Goal: Information Seeking & Learning: Check status

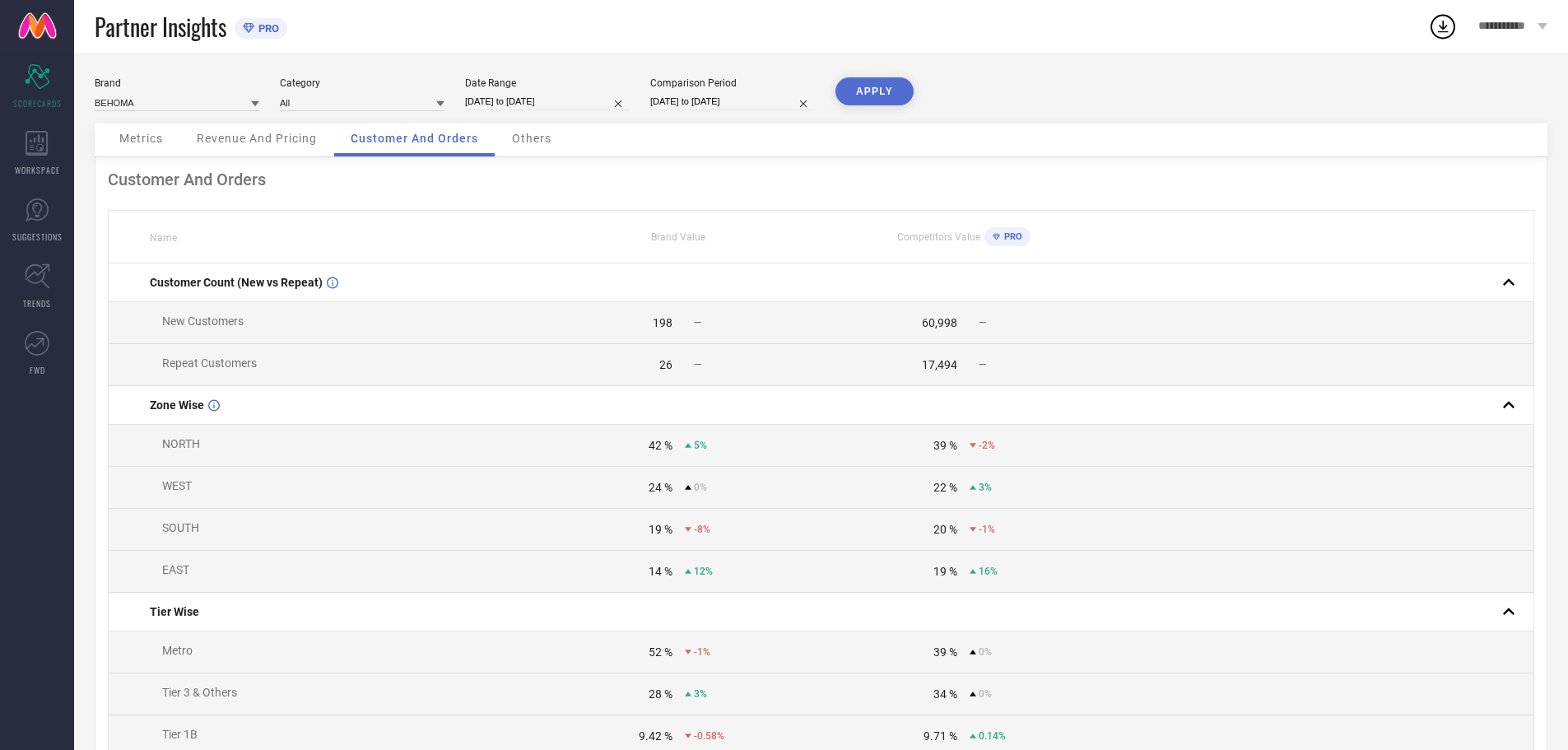
drag, startPoint x: 279, startPoint y: 136, endPoint x: 317, endPoint y: 128, distance: 38.8
click at [285, 135] on span "Revenue And Pricing" at bounding box center [256, 138] width 120 height 13
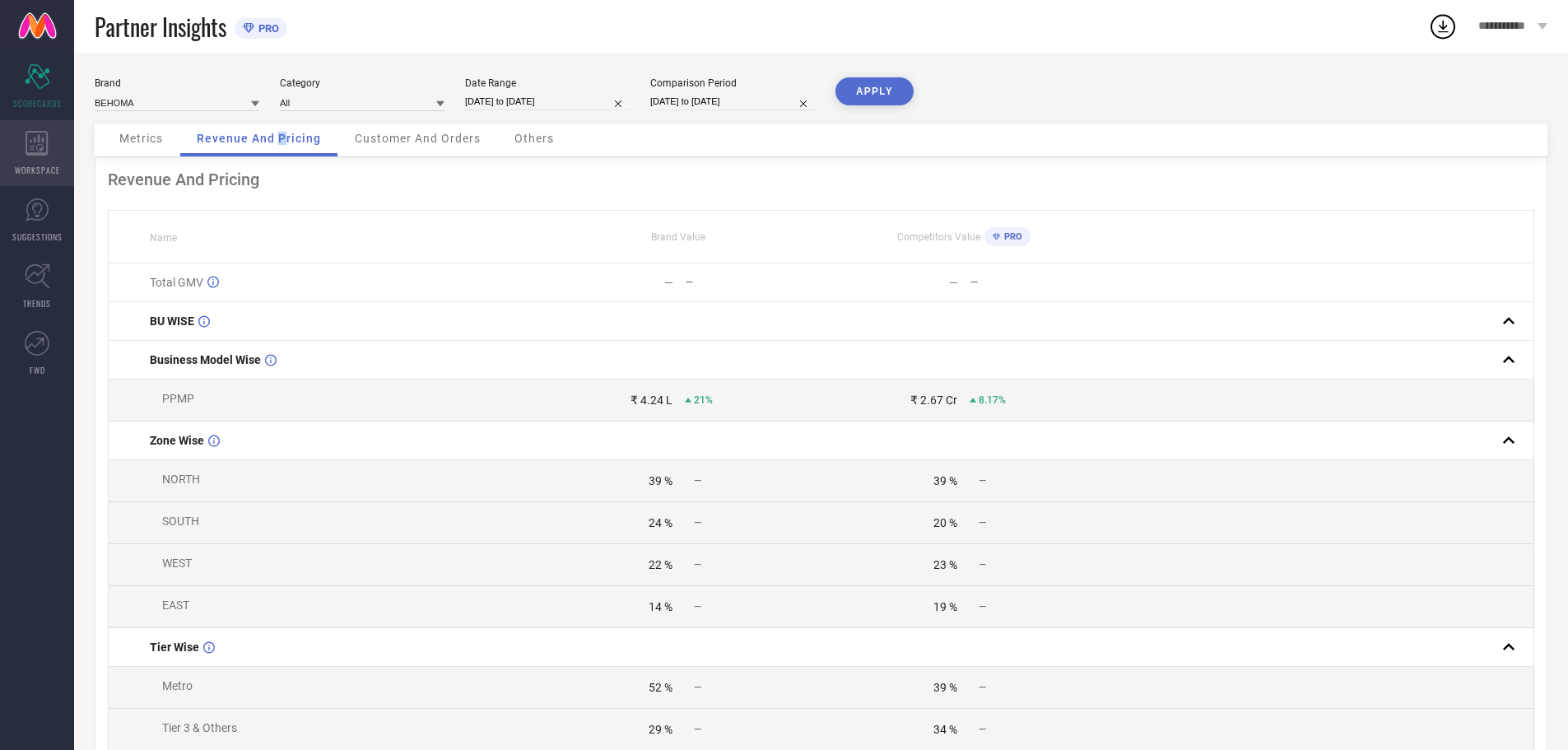
click at [17, 155] on div "WORKSPACE" at bounding box center [37, 153] width 74 height 66
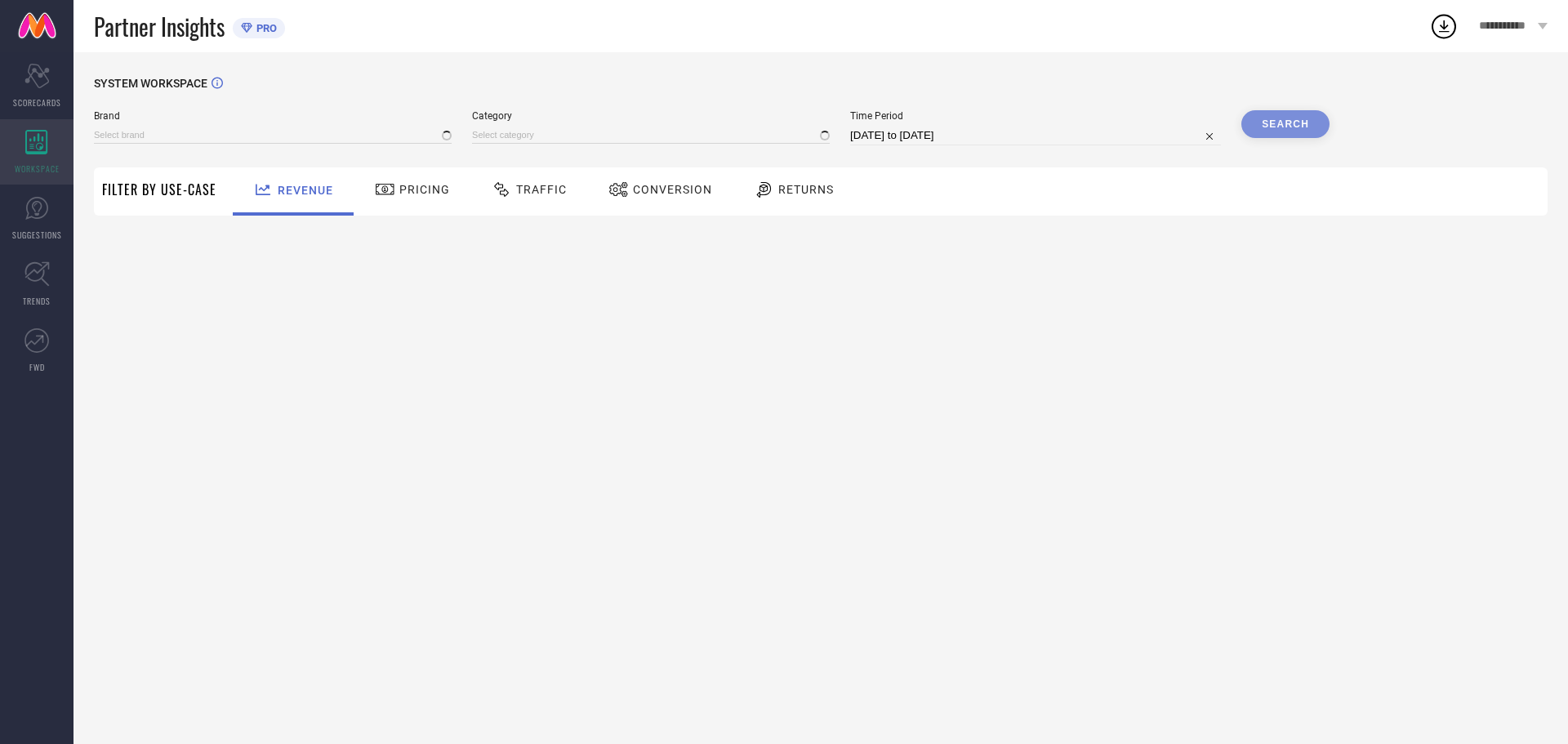
type input "BEHOMA"
type input "All"
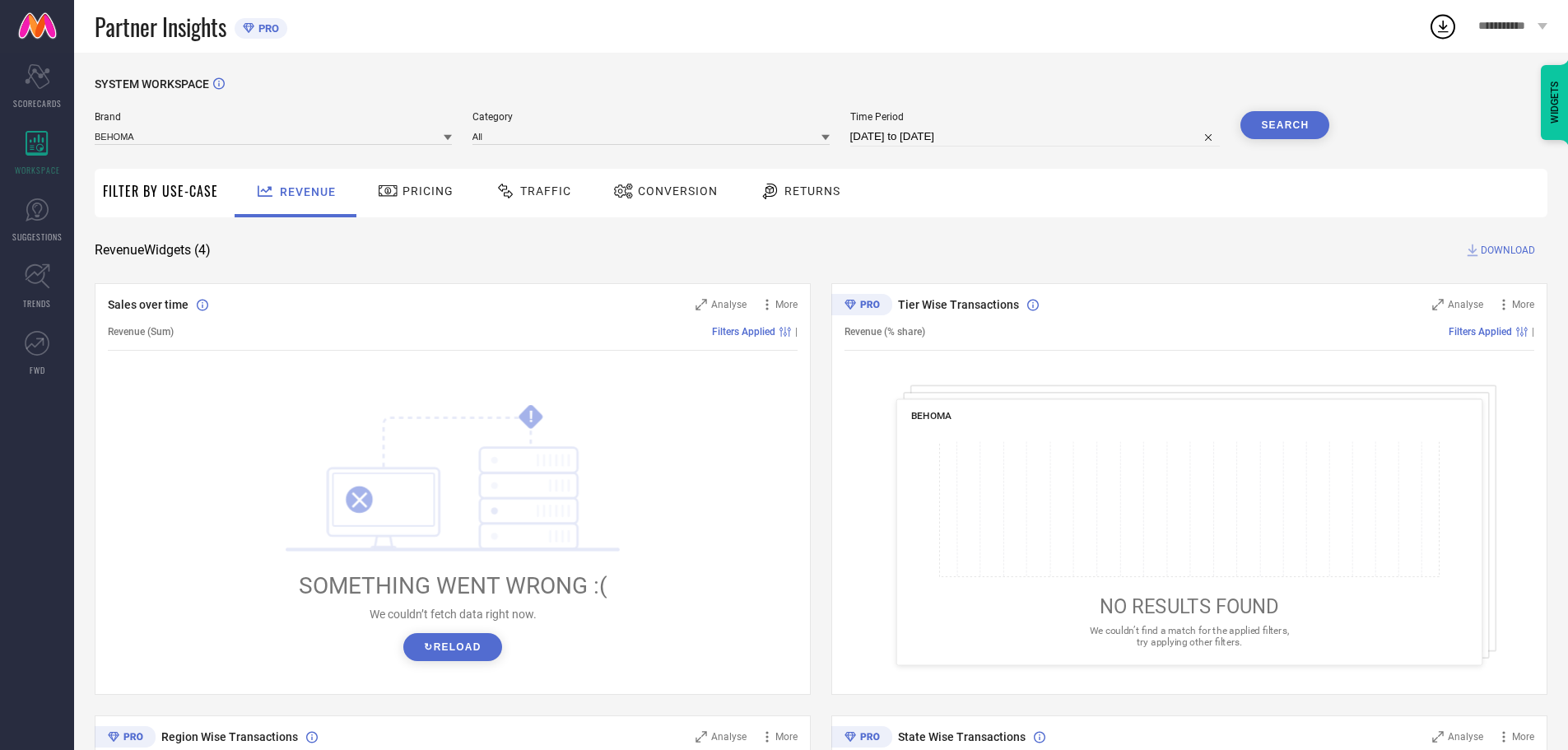
click at [563, 192] on span "Traffic" at bounding box center [546, 191] width 51 height 13
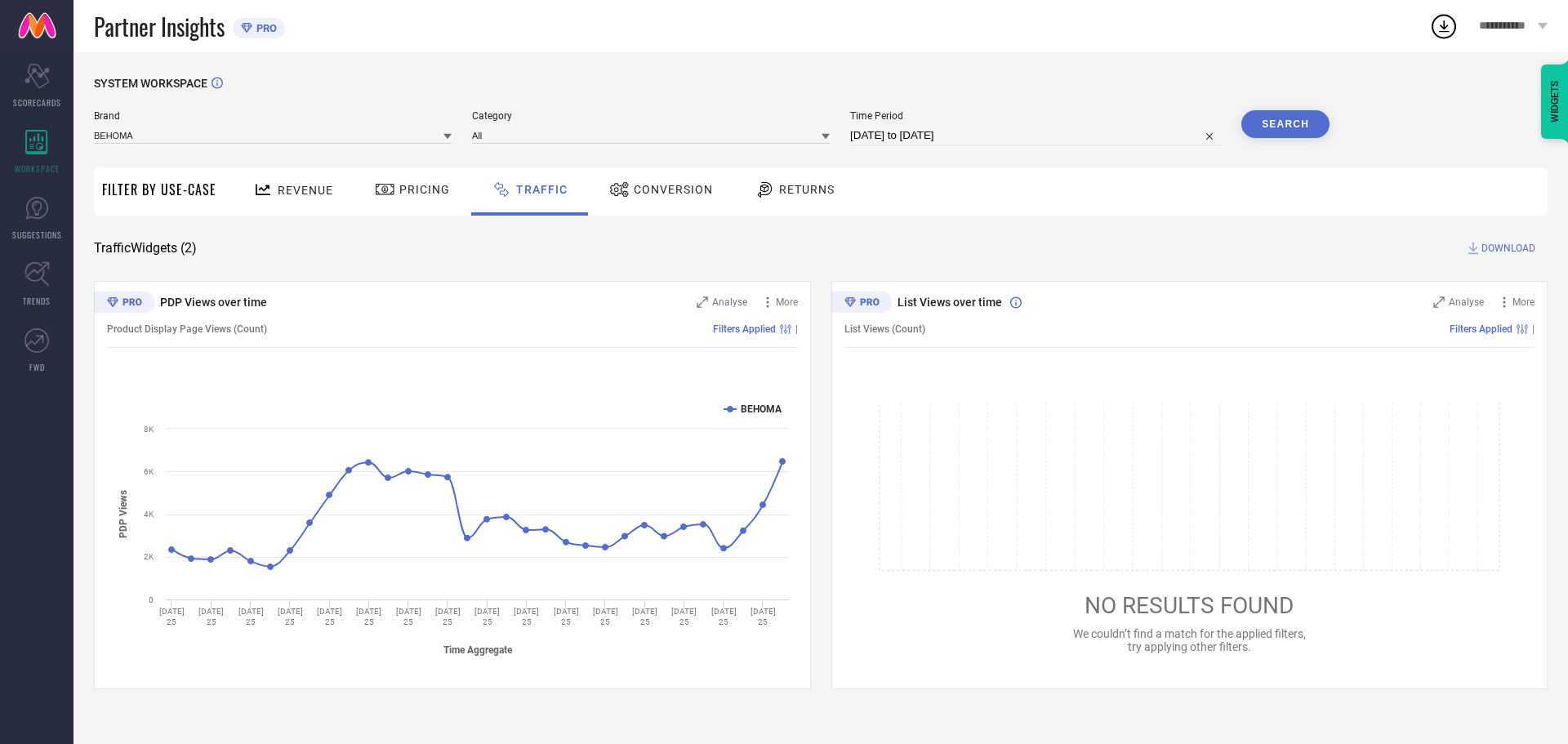
select select "8"
select select "2025"
select select "9"
select select "2025"
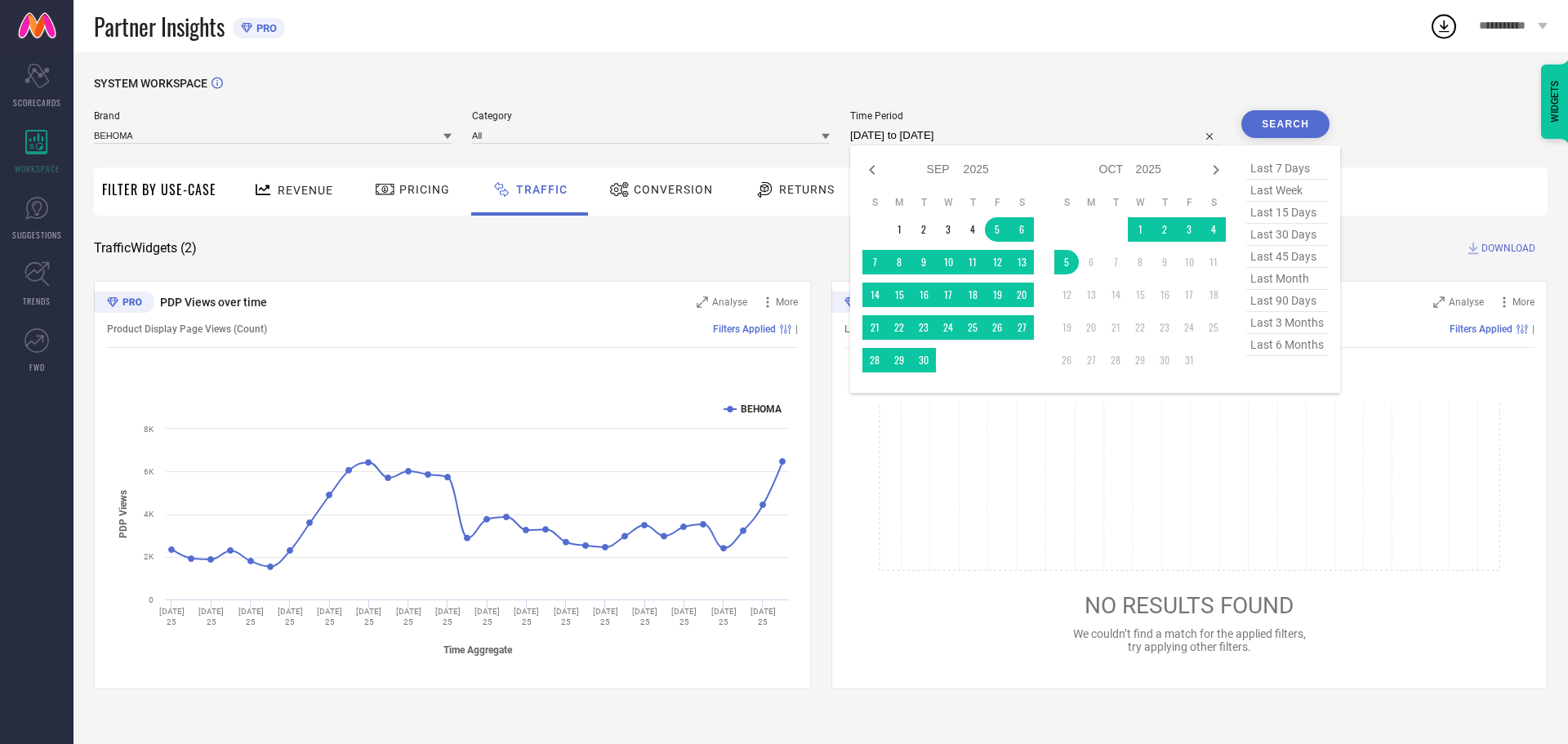
click at [1020, 145] on input "[DATE] to [DATE]" at bounding box center [1035, 135] width 371 height 20
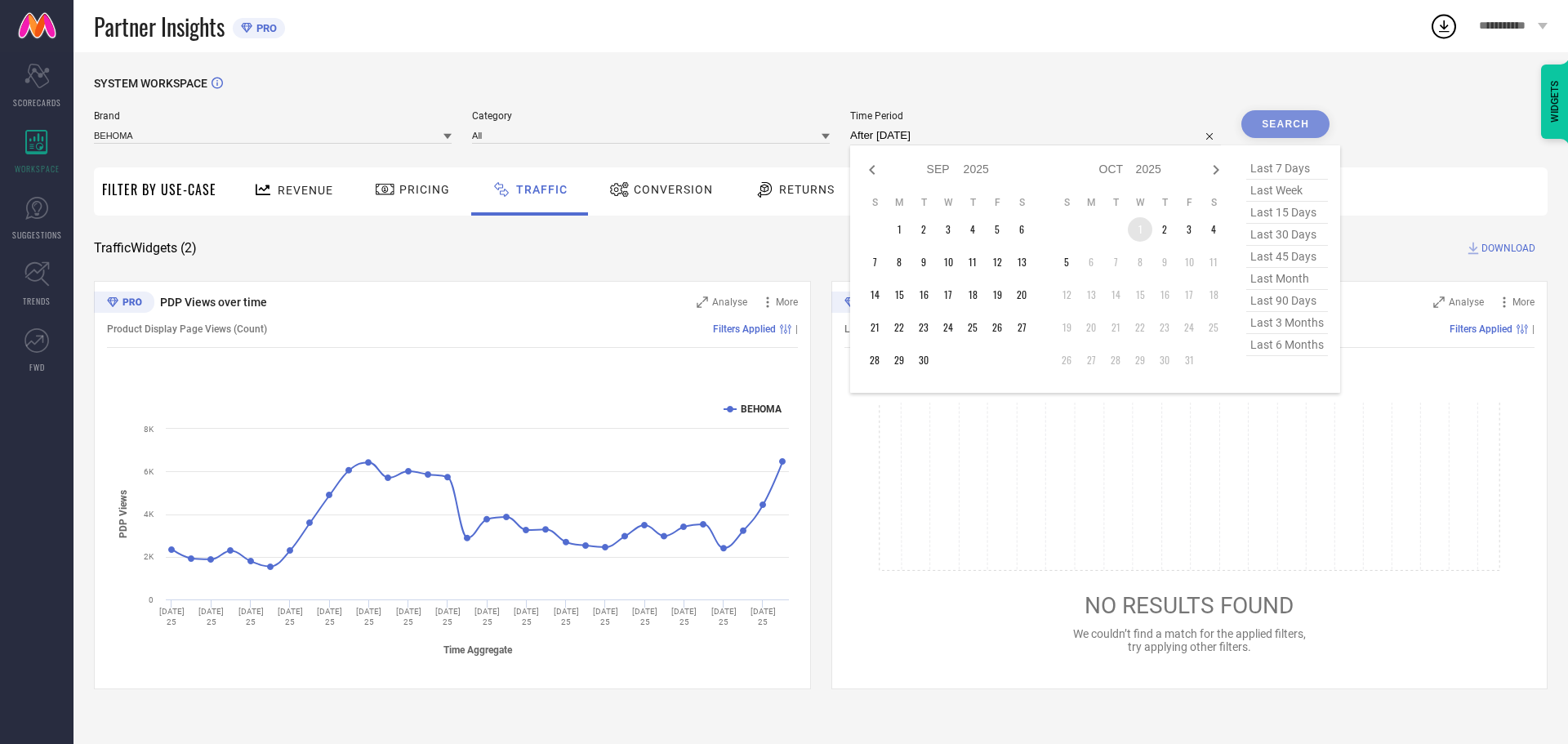
click at [1146, 228] on td "1" at bounding box center [1140, 230] width 25 height 25
type input "[DATE] to [DATE]"
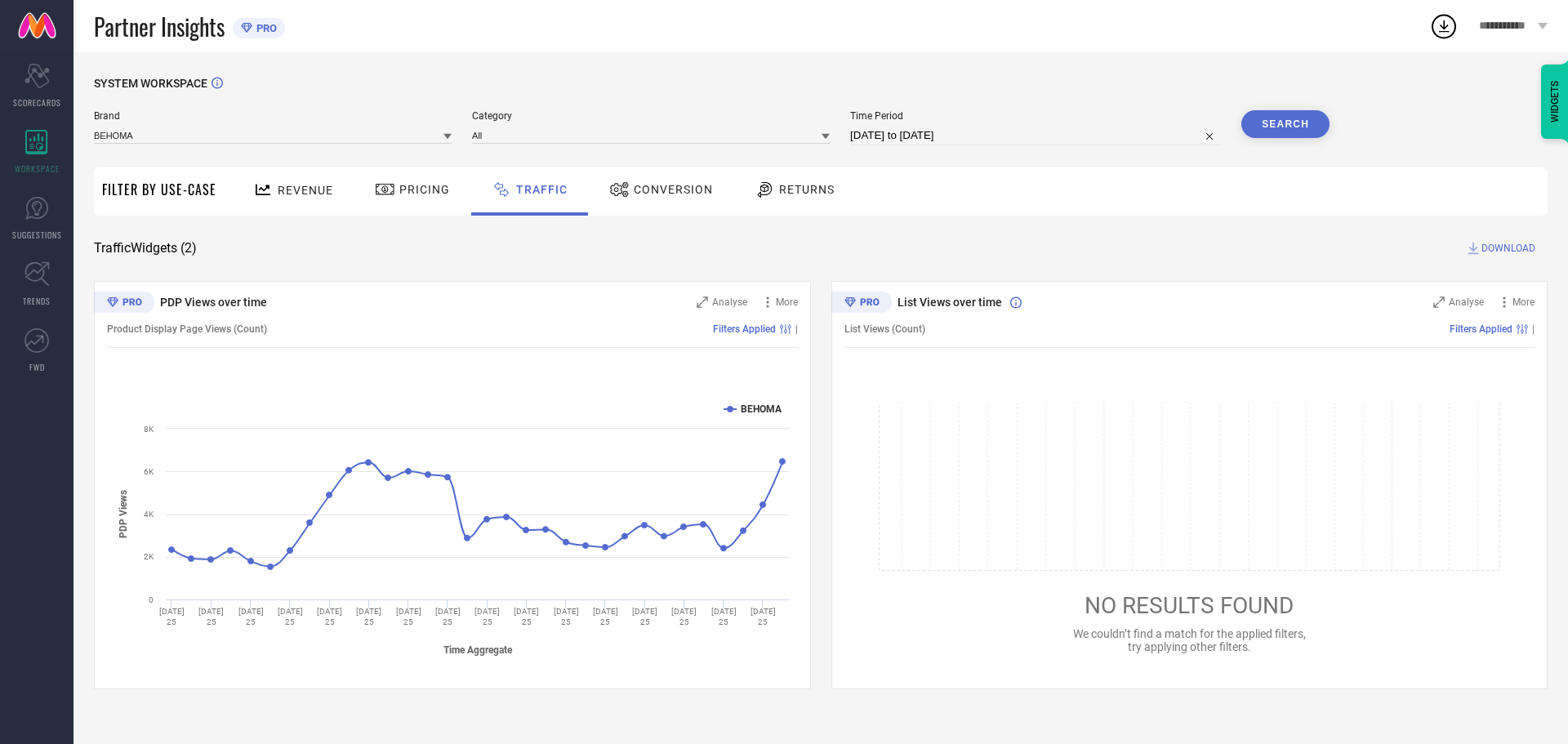
click at [1284, 126] on button "Search" at bounding box center [1285, 124] width 89 height 28
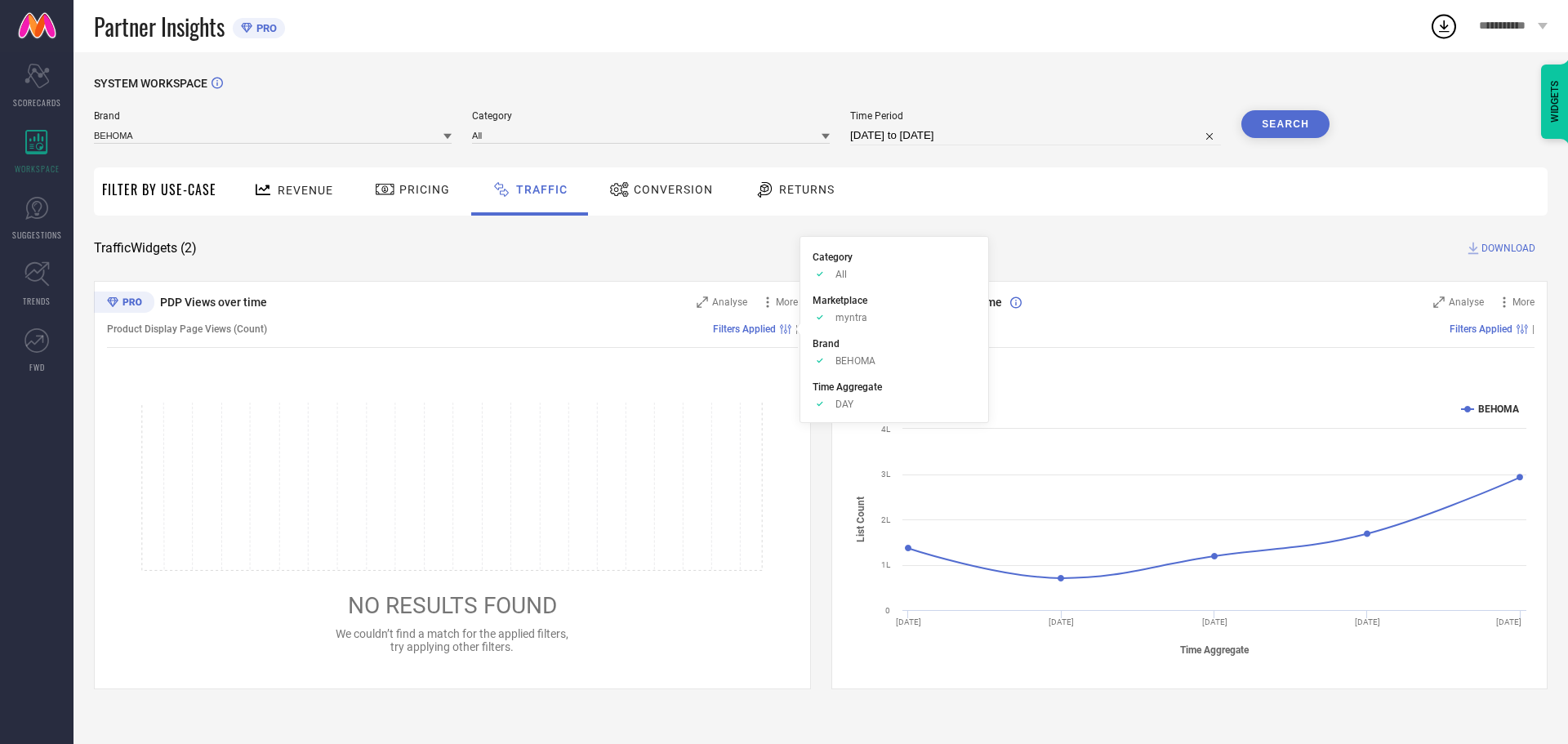
select select "9"
select select "2025"
select select "10"
select select "2025"
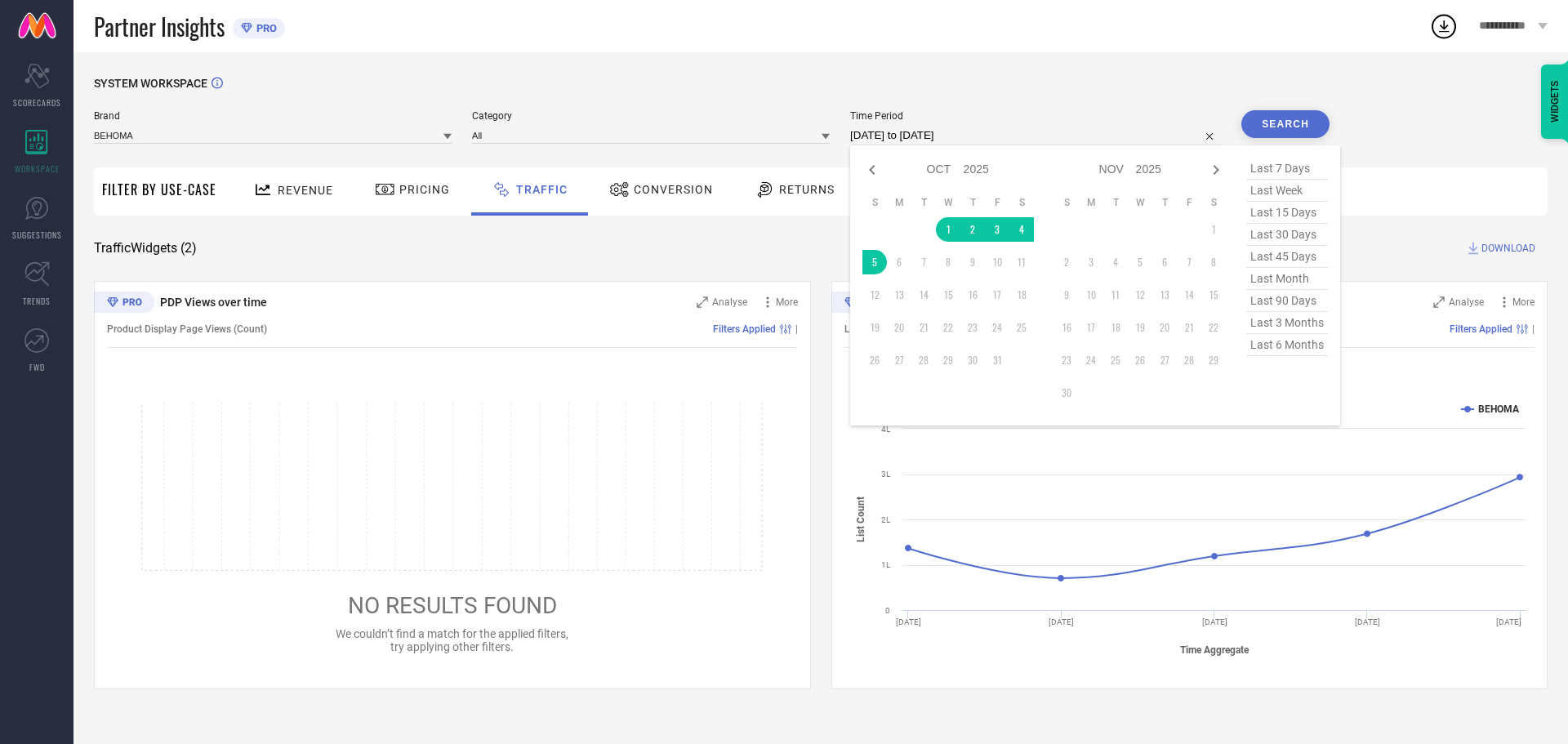
click at [1051, 131] on input "[DATE] to [DATE]" at bounding box center [1035, 135] width 371 height 20
click at [1315, 264] on span "last 45 days" at bounding box center [1287, 257] width 82 height 22
type input "[DATE] to [DATE]"
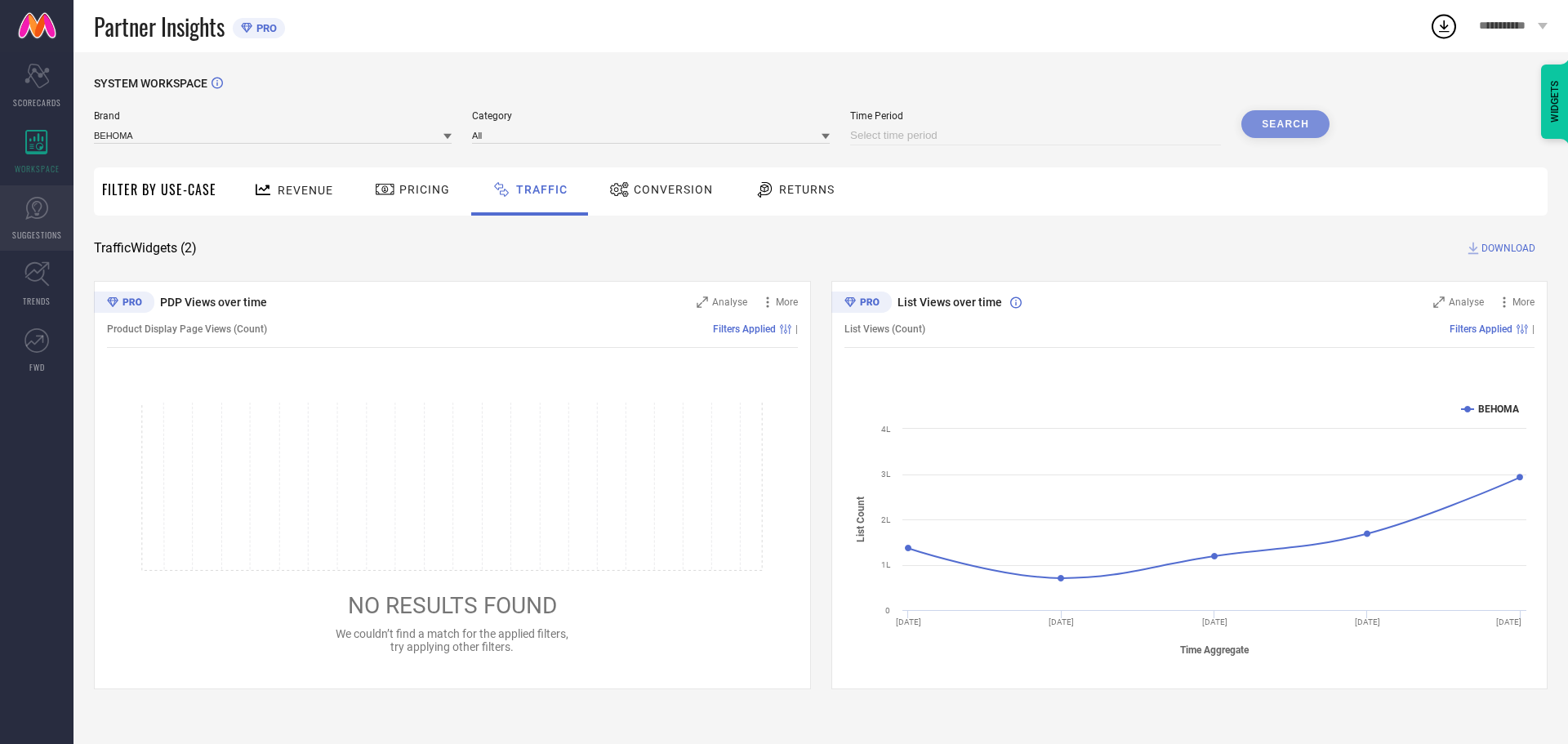
click at [29, 214] on icon at bounding box center [37, 208] width 23 height 23
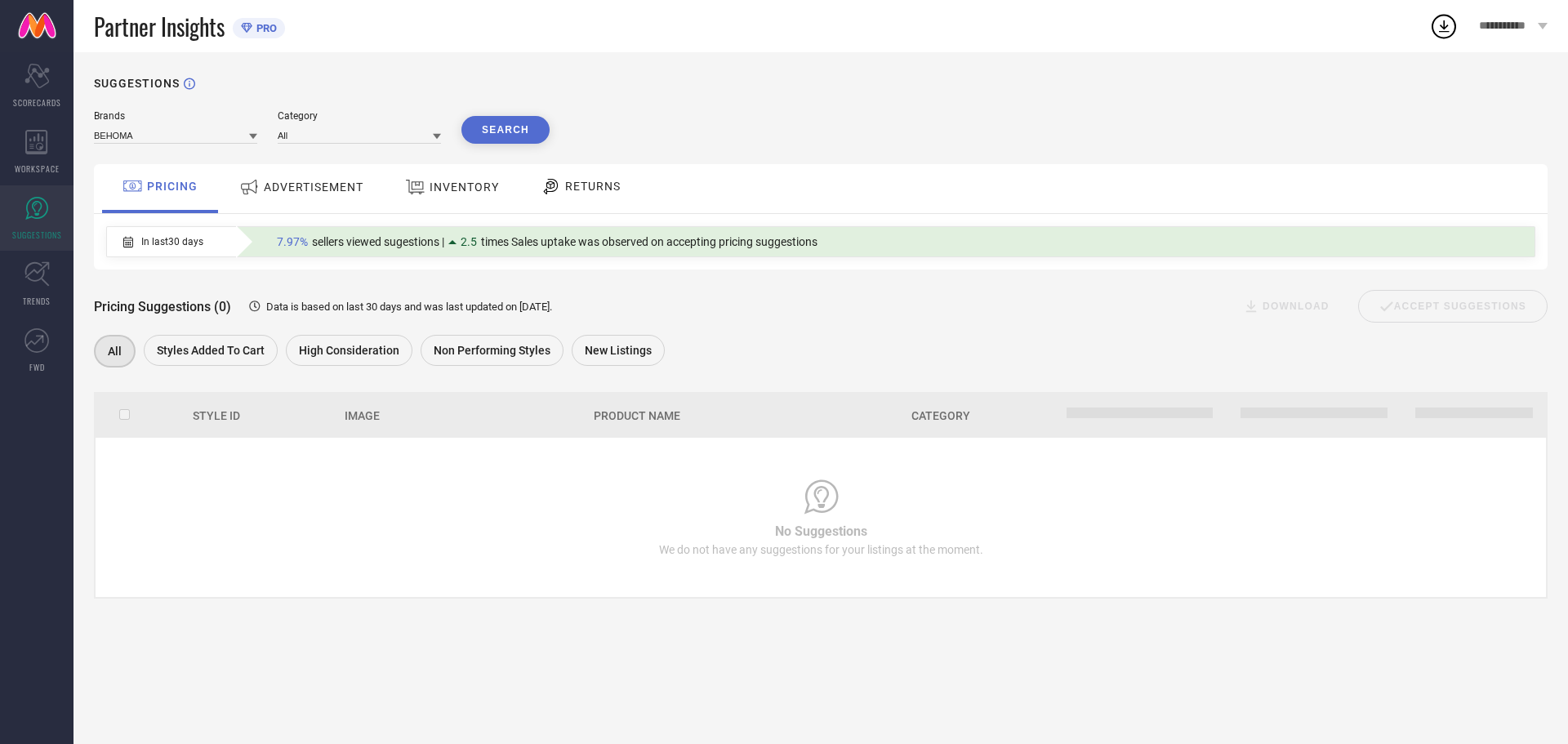
click at [324, 197] on div "ADVERTISEMENT" at bounding box center [301, 187] width 132 height 30
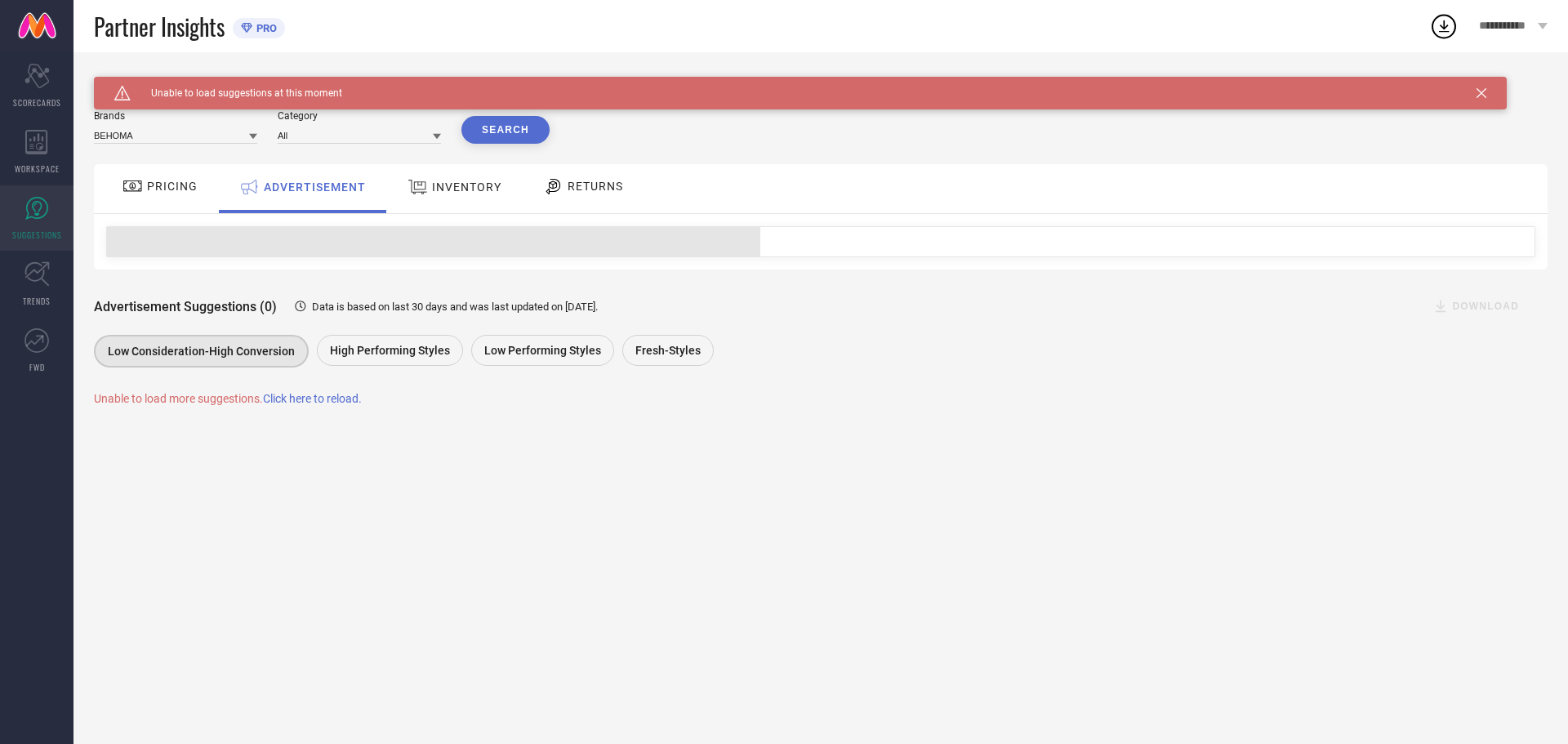
click at [144, 178] on div at bounding box center [134, 186] width 25 height 20
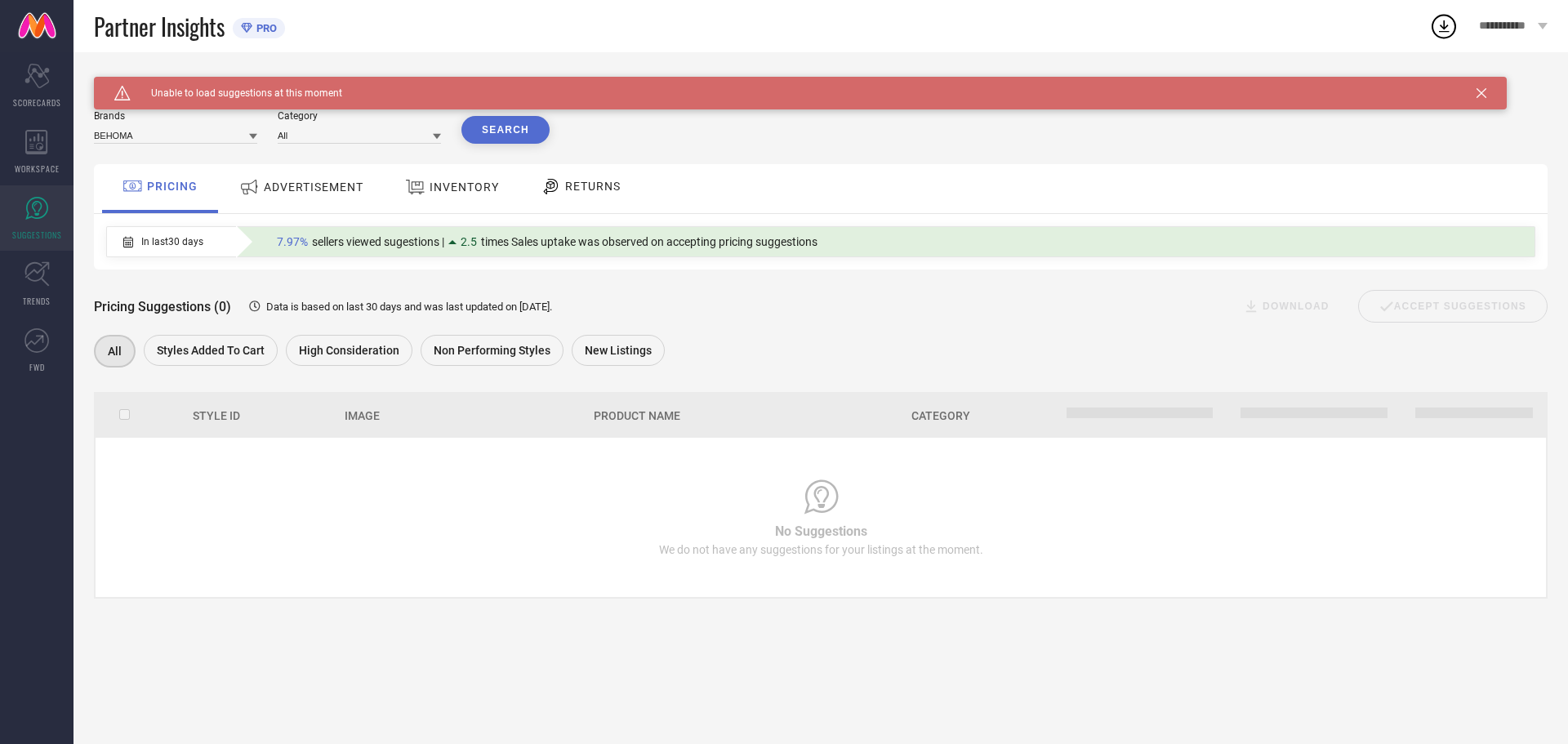
click at [612, 189] on span "RETURNS" at bounding box center [593, 186] width 56 height 13
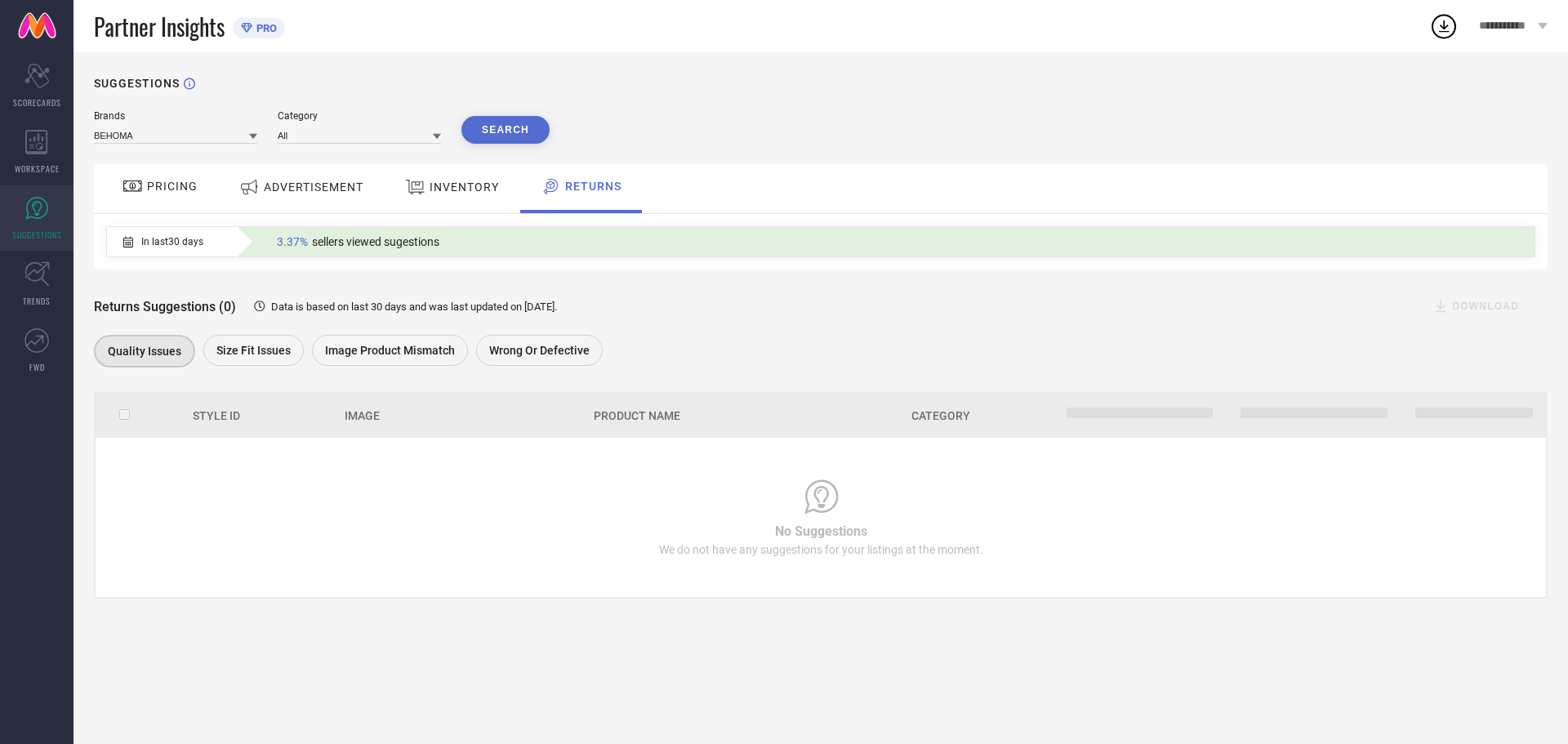
click at [139, 249] on div "In last 30 days" at bounding box center [162, 242] width 112 height 28
click at [282, 244] on span "3.37%" at bounding box center [293, 242] width 31 height 13
click at [294, 195] on div "ADVERTISEMENT" at bounding box center [301, 187] width 132 height 30
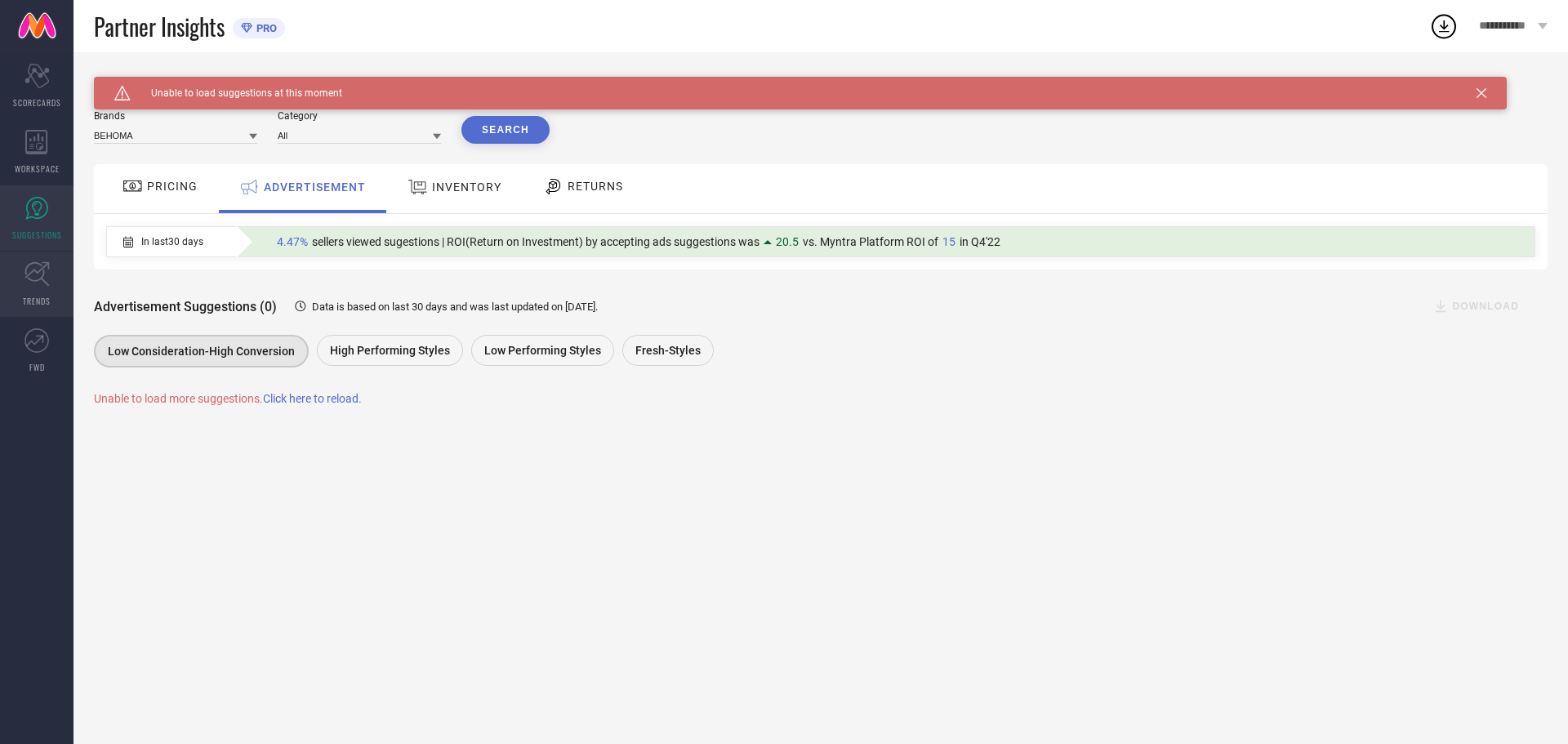
click at [39, 283] on icon at bounding box center [37, 274] width 25 height 25
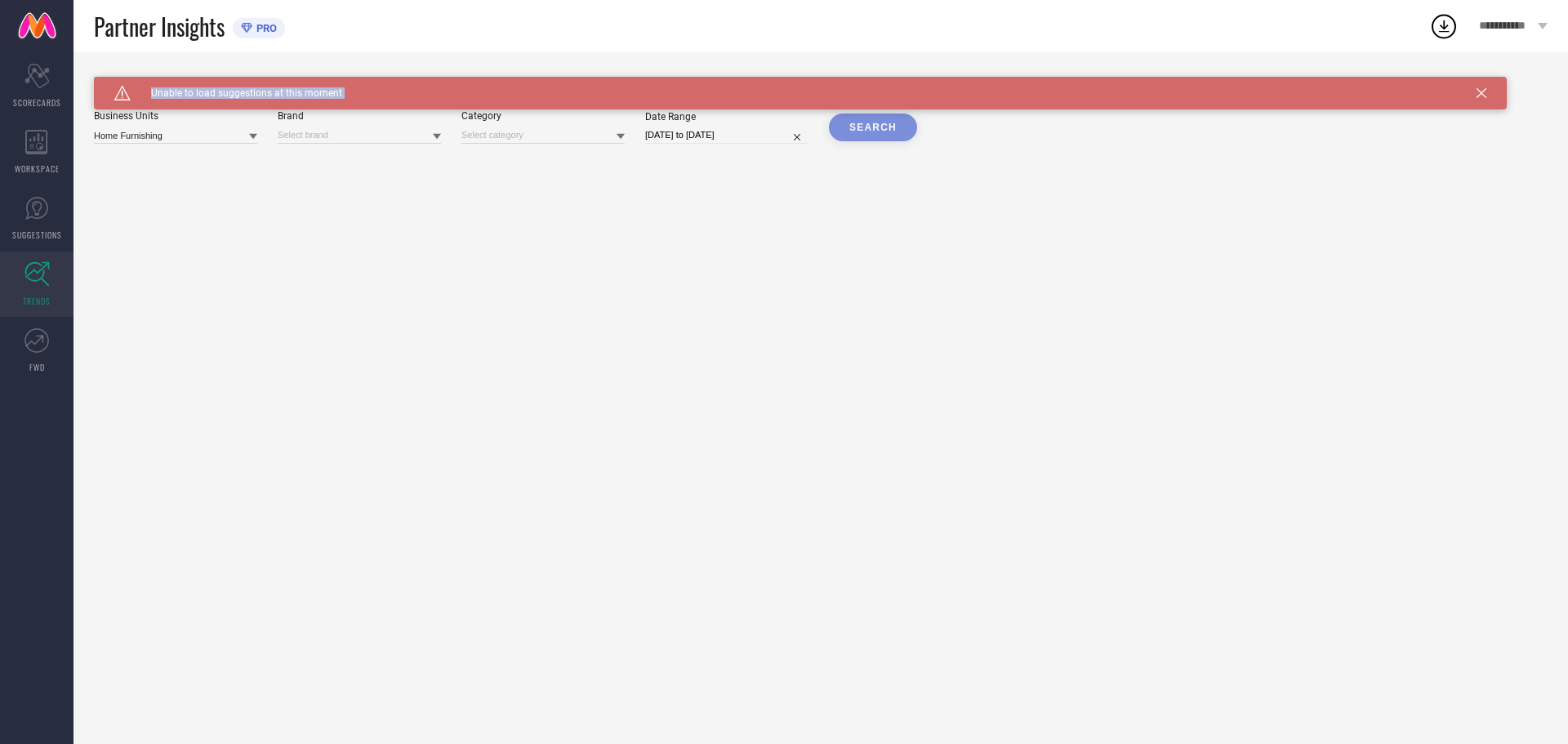
drag, startPoint x: 145, startPoint y: 94, endPoint x: 472, endPoint y: 109, distance: 327.3
click at [472, 109] on div "Caution Created with Sketch. Unable to load suggestions at this moment TRENDS B…" at bounding box center [821, 398] width 1494 height 692
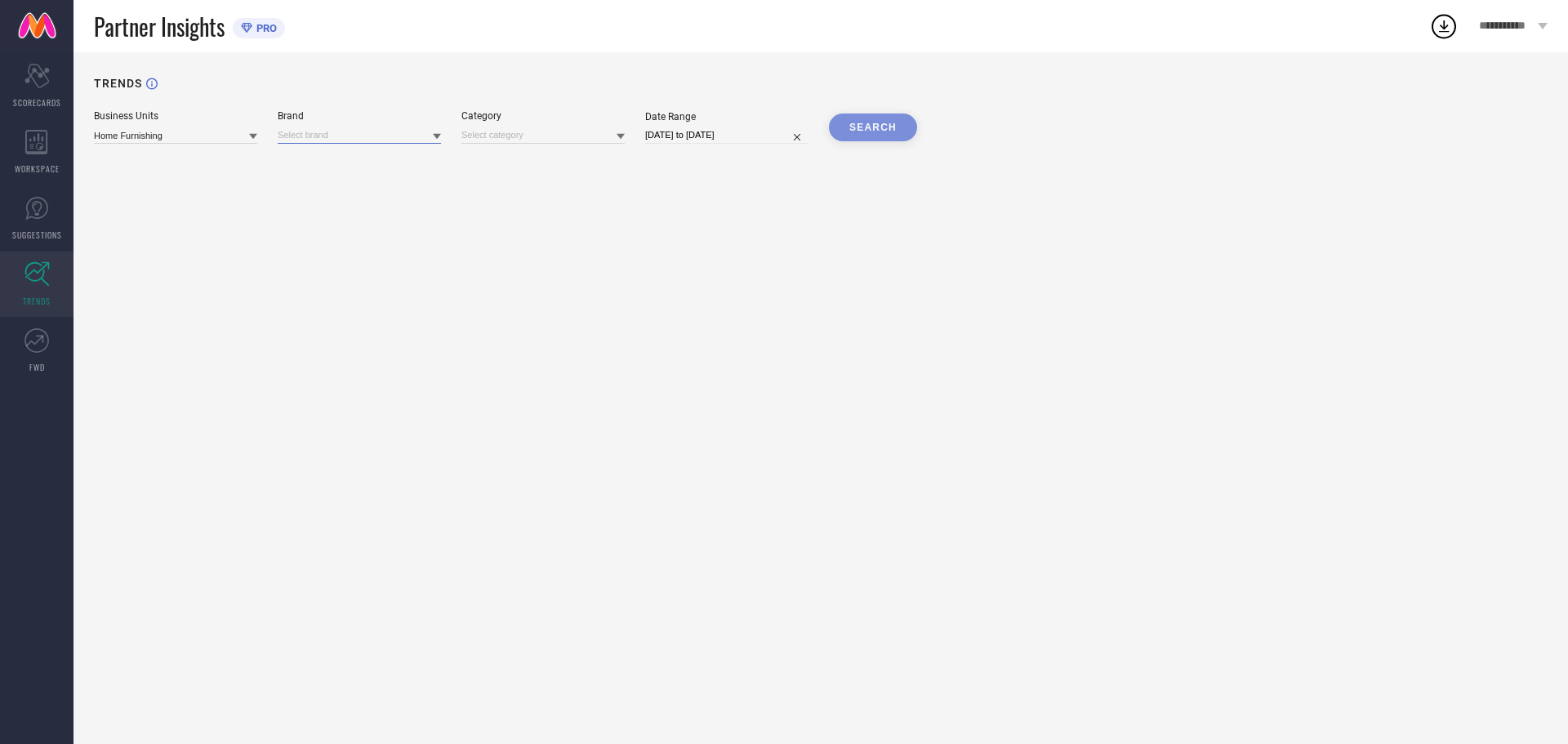
click at [413, 128] on input at bounding box center [359, 135] width 163 height 17
click at [559, 93] on div "TRENDS" at bounding box center [821, 94] width 1453 height 34
